Goal: Task Accomplishment & Management: Manage account settings

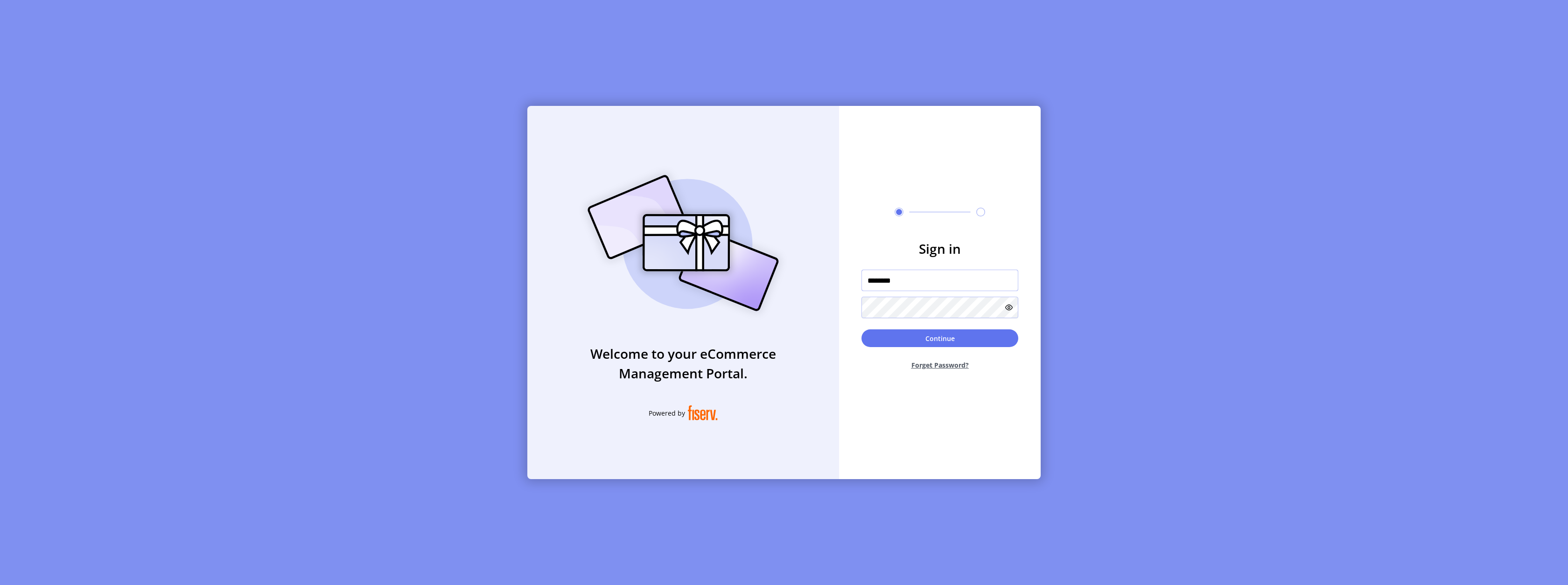
click at [923, 283] on input "********" at bounding box center [940, 280] width 157 height 21
type input "*********"
click at [893, 338] on button "Continue" at bounding box center [940, 338] width 157 height 18
click at [832, 289] on div "Welcome to your eCommerce Management Portal. Powered by Sign in ********* Conti…" at bounding box center [783, 292] width 513 height 373
